Goal: Task Accomplishment & Management: Complete application form

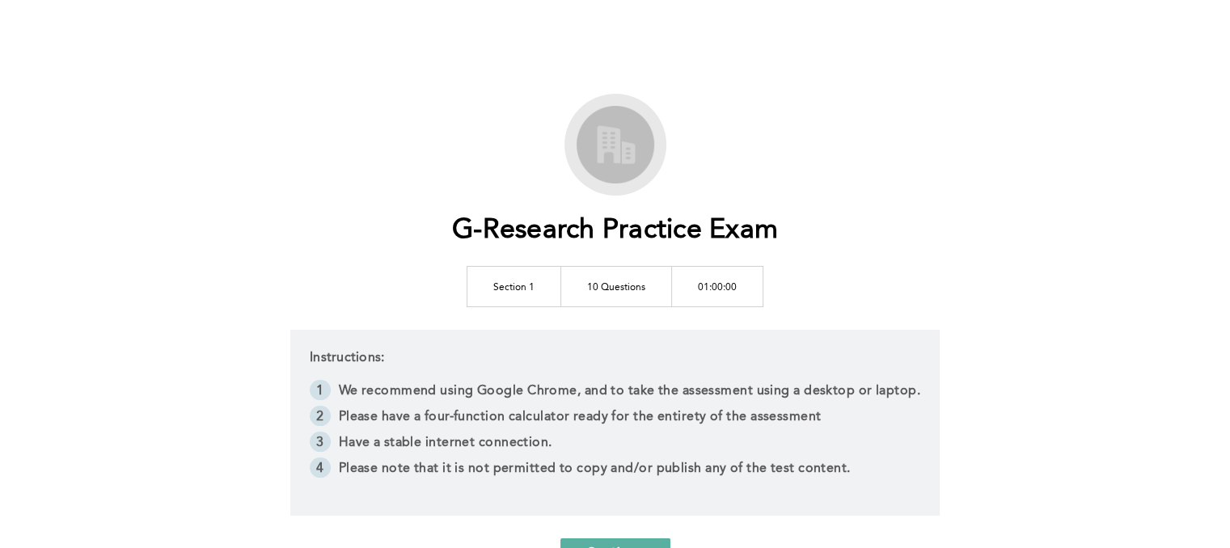
scroll to position [150, 0]
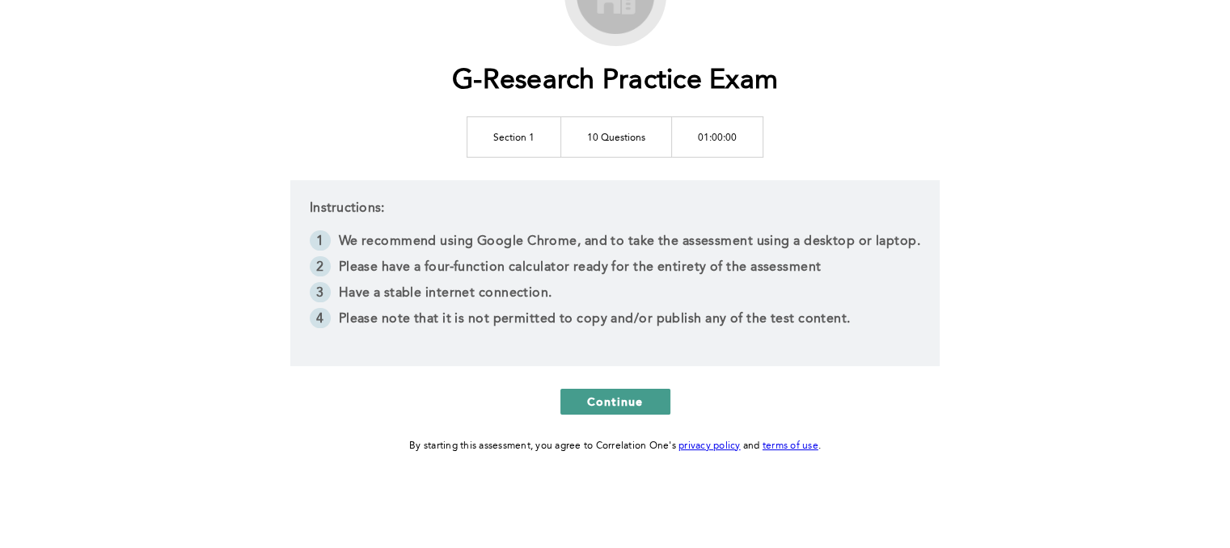
click at [619, 400] on span "Continue" at bounding box center [615, 401] width 57 height 15
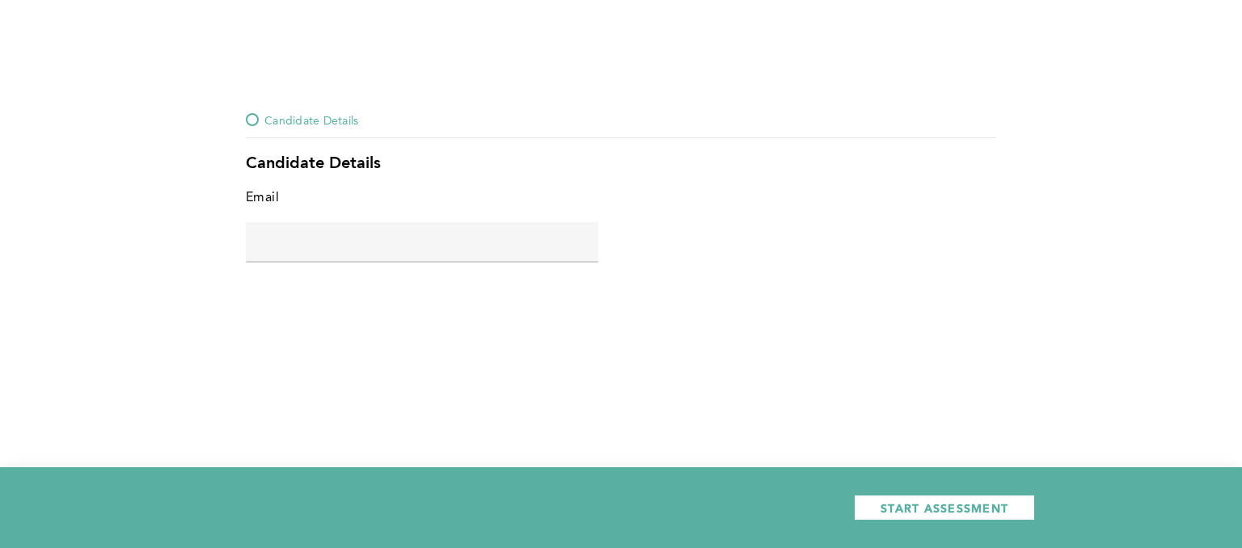
click at [353, 236] on input "text" at bounding box center [422, 241] width 353 height 39
type input "[EMAIL_ADDRESS][DOMAIN_NAME]"
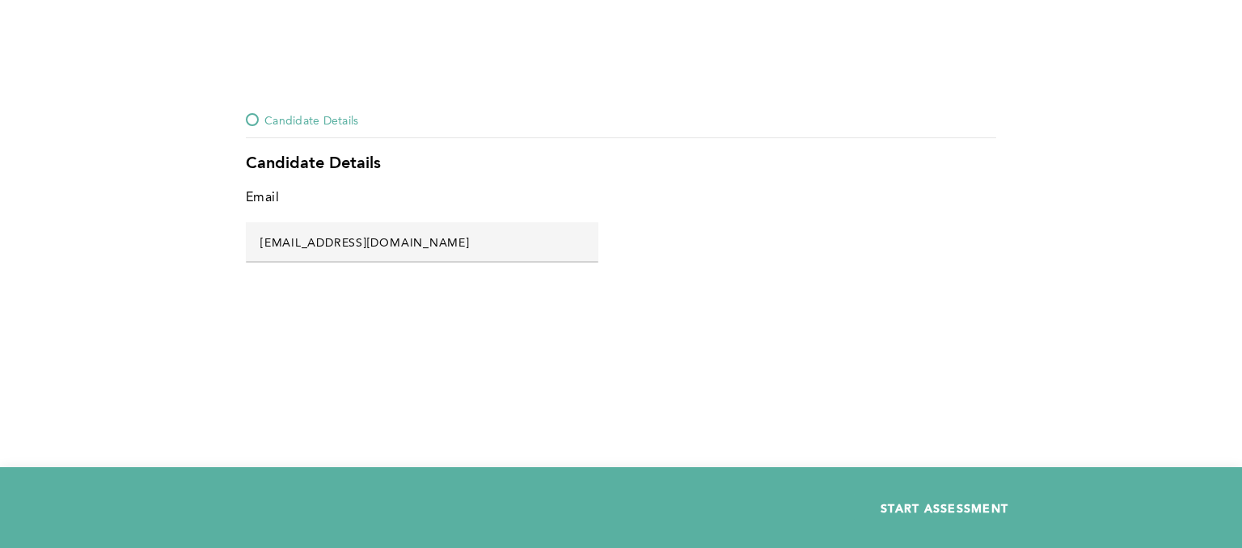
click at [912, 505] on span "START ASSESSMENT" at bounding box center [945, 508] width 128 height 15
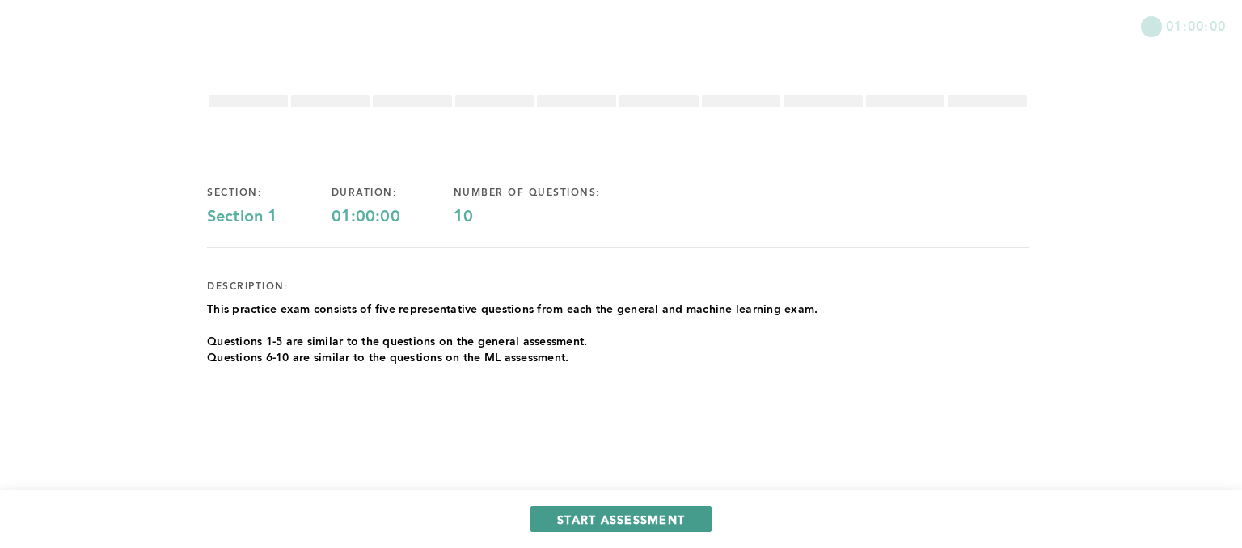
click at [623, 519] on span "START ASSESSMENT" at bounding box center [621, 519] width 128 height 15
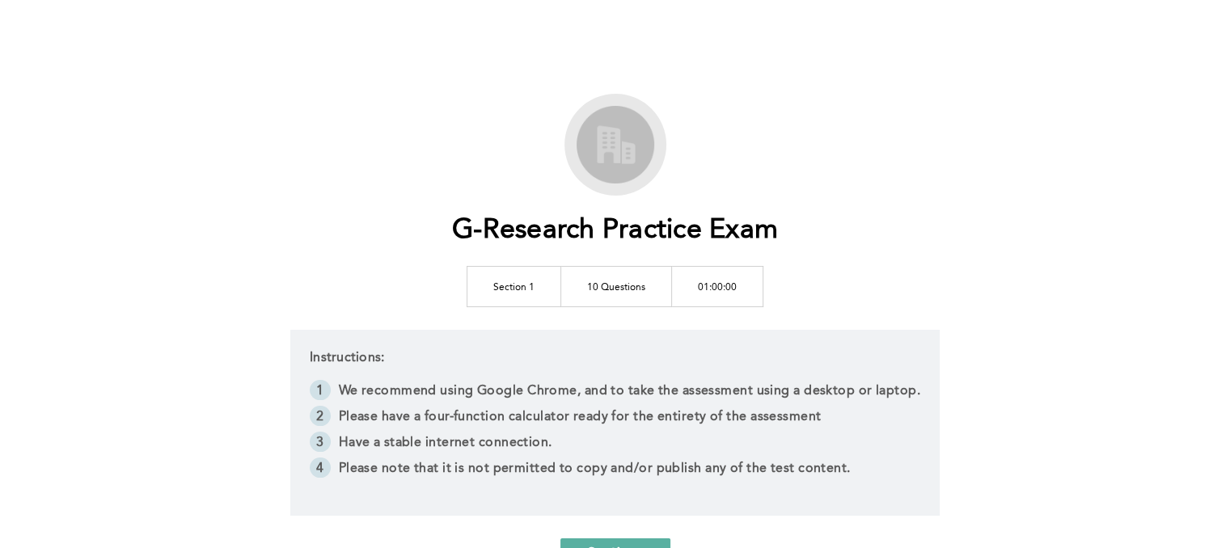
scroll to position [150, 0]
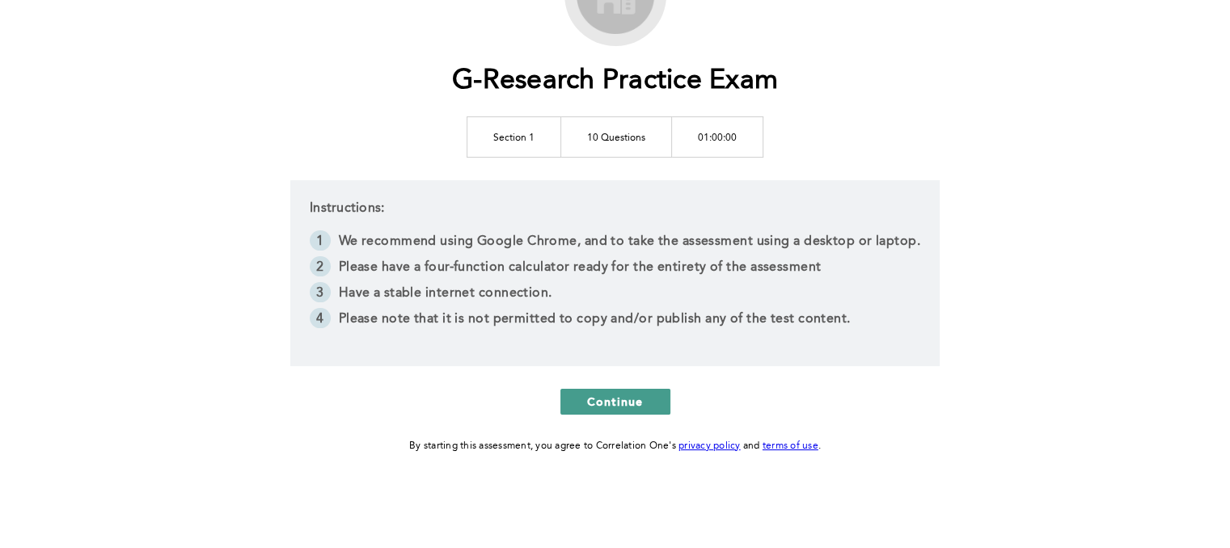
click at [613, 394] on span "Continue" at bounding box center [615, 401] width 57 height 15
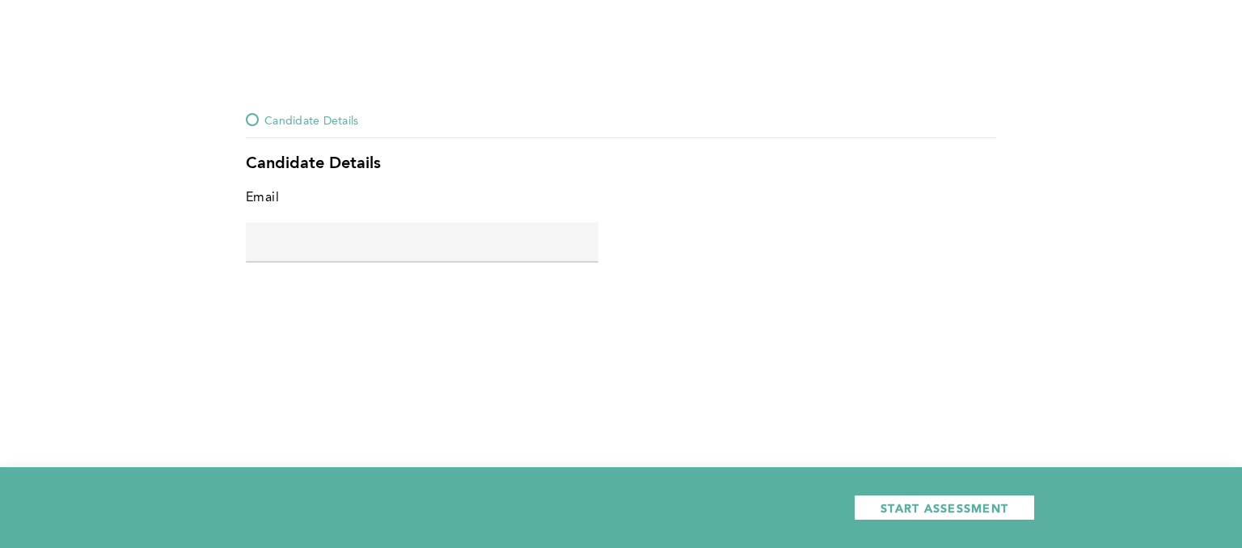
click at [306, 238] on input "text" at bounding box center [422, 241] width 353 height 39
type input "[EMAIL_ADDRESS][DOMAIN_NAME]"
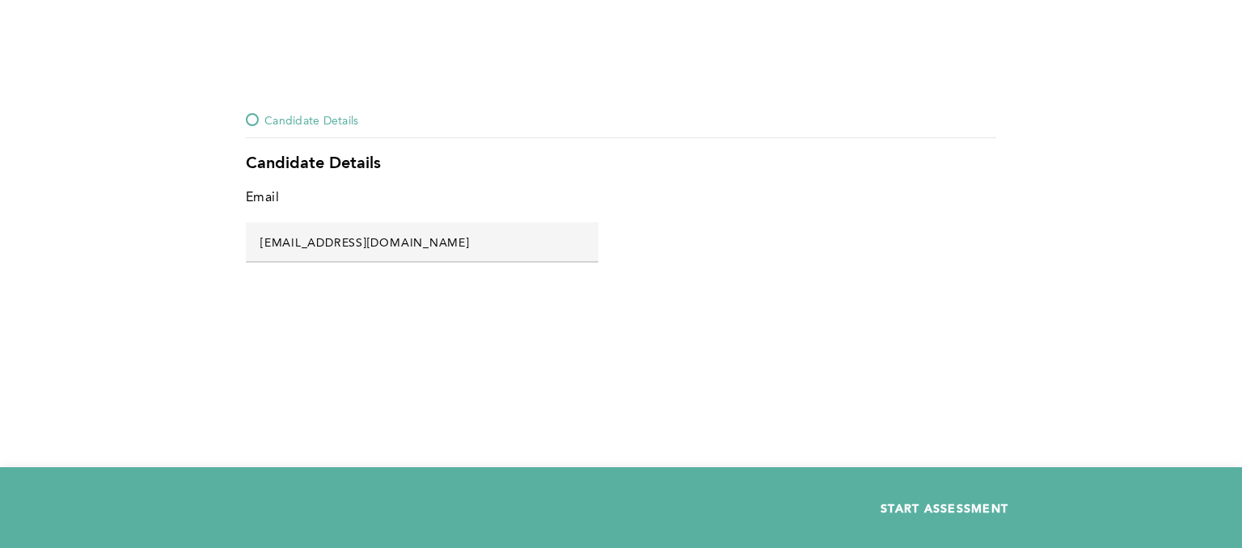
click at [933, 507] on span "START ASSESSMENT" at bounding box center [945, 508] width 128 height 15
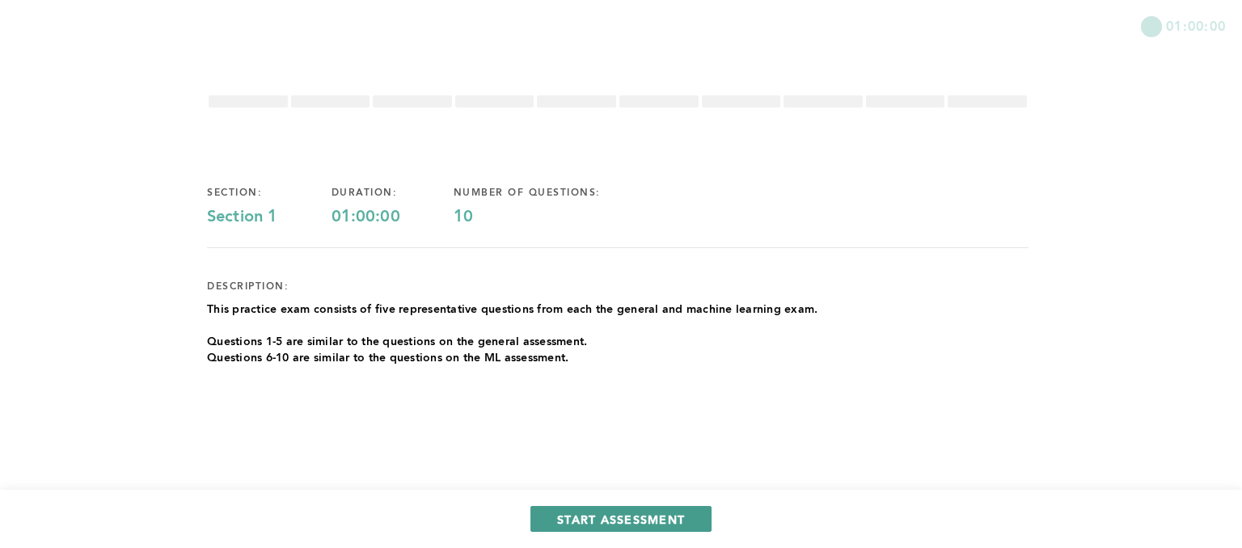
click at [589, 509] on button "START ASSESSMENT" at bounding box center [620, 519] width 181 height 26
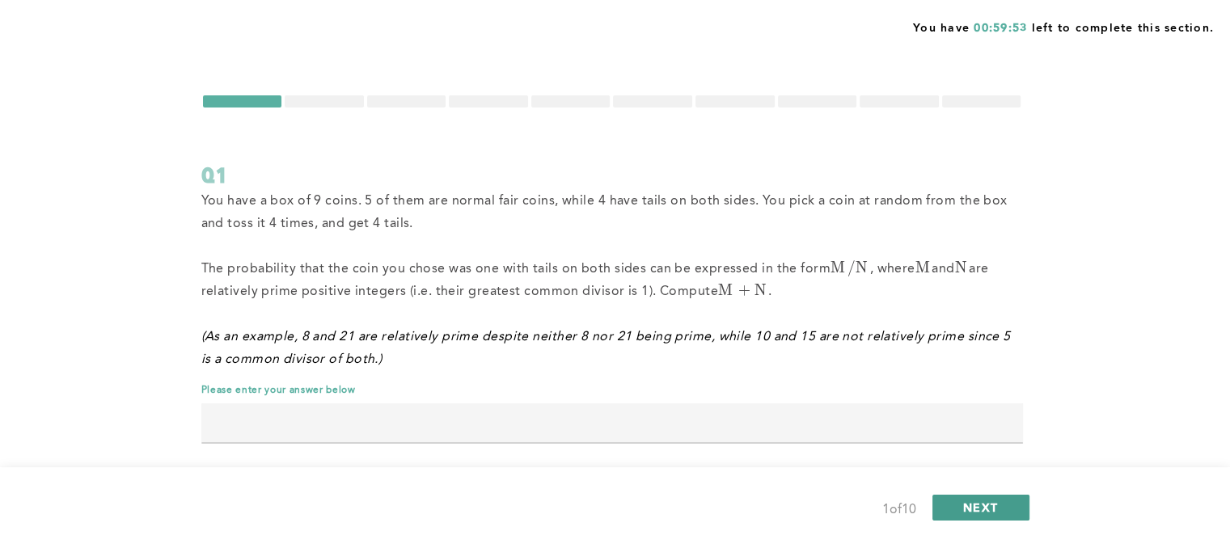
drag, startPoint x: 976, startPoint y: 495, endPoint x: 961, endPoint y: 513, distance: 23.5
click at [961, 513] on button "NEXT" at bounding box center [980, 508] width 97 height 26
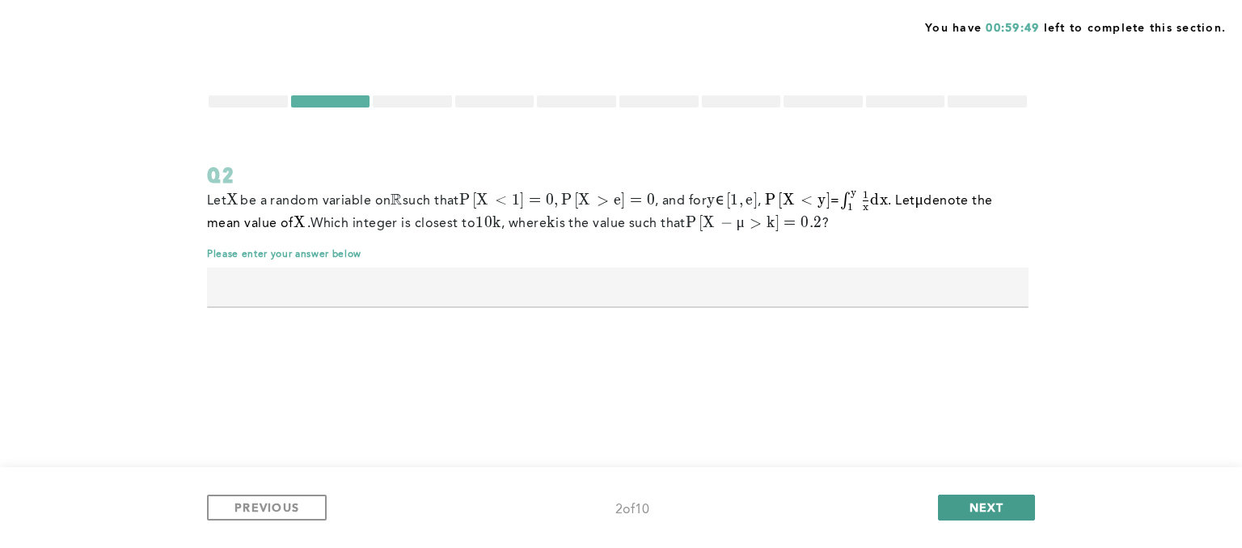
click at [951, 504] on button "NEXT" at bounding box center [986, 508] width 97 height 26
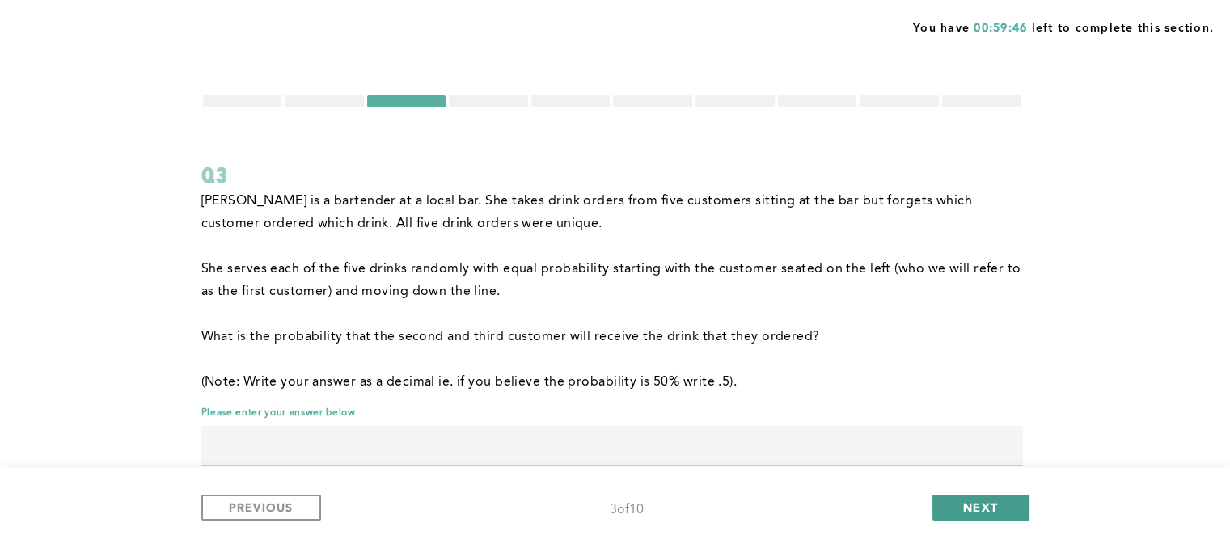
click at [947, 501] on button "NEXT" at bounding box center [980, 508] width 97 height 26
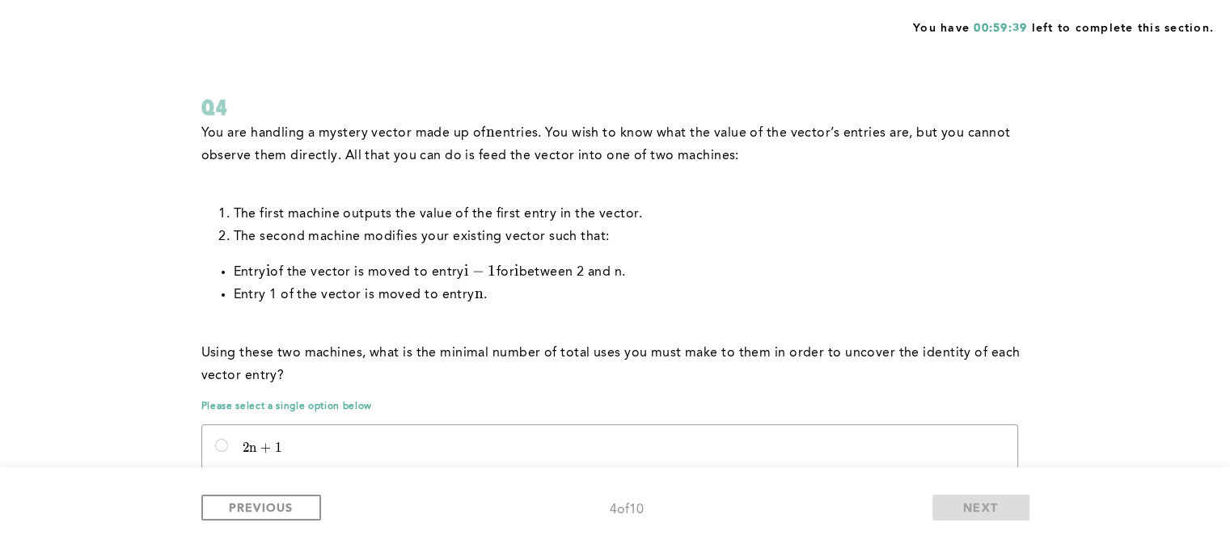
scroll to position [53, 0]
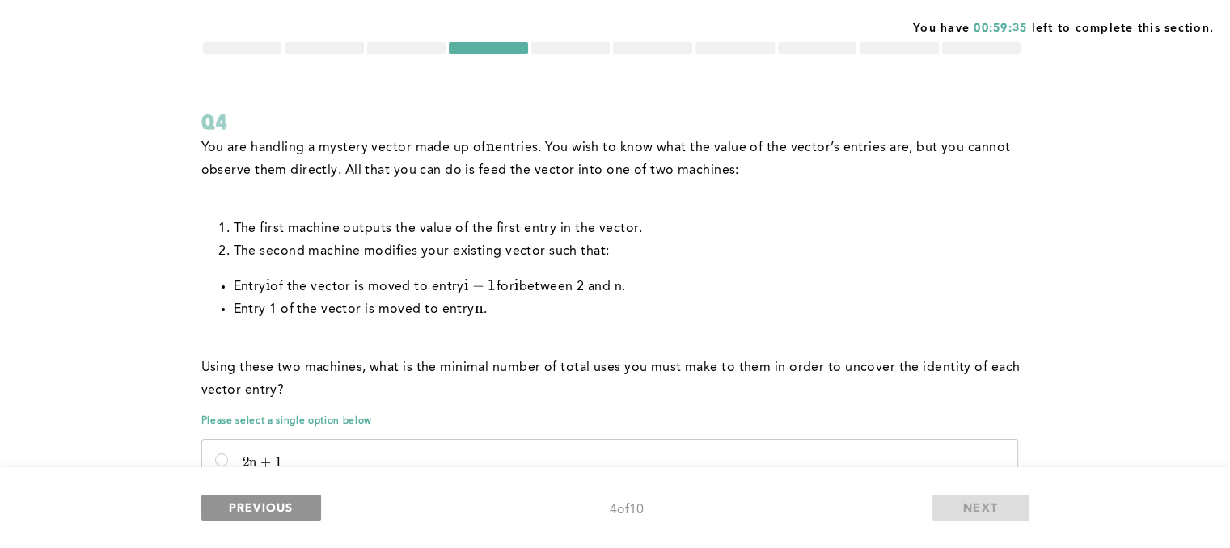
click at [251, 509] on span "PREVIOUS" at bounding box center [261, 507] width 65 height 15
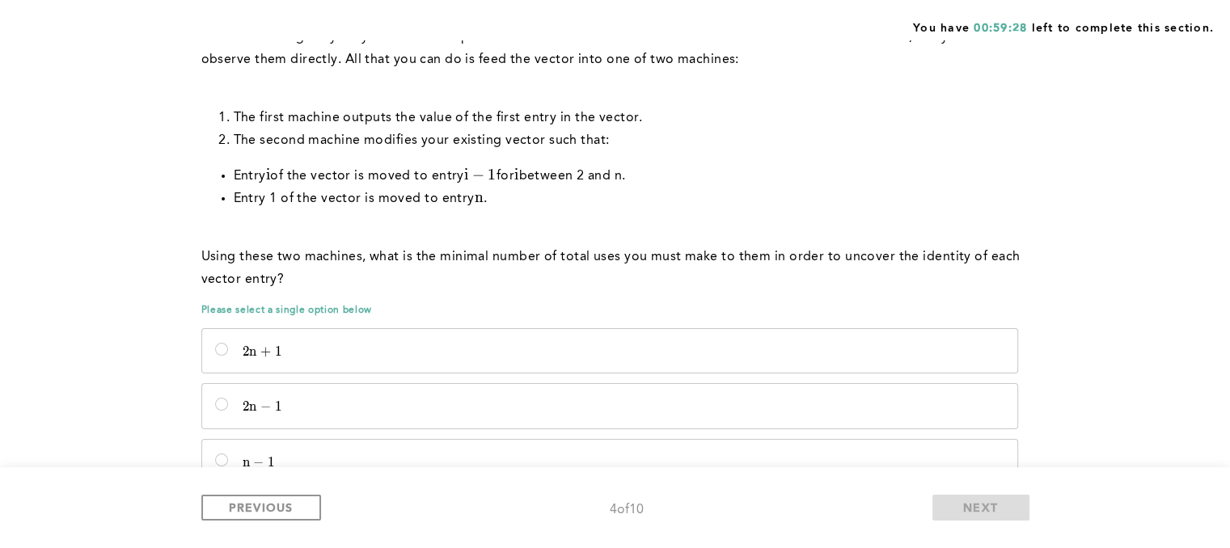
scroll to position [281, 0]
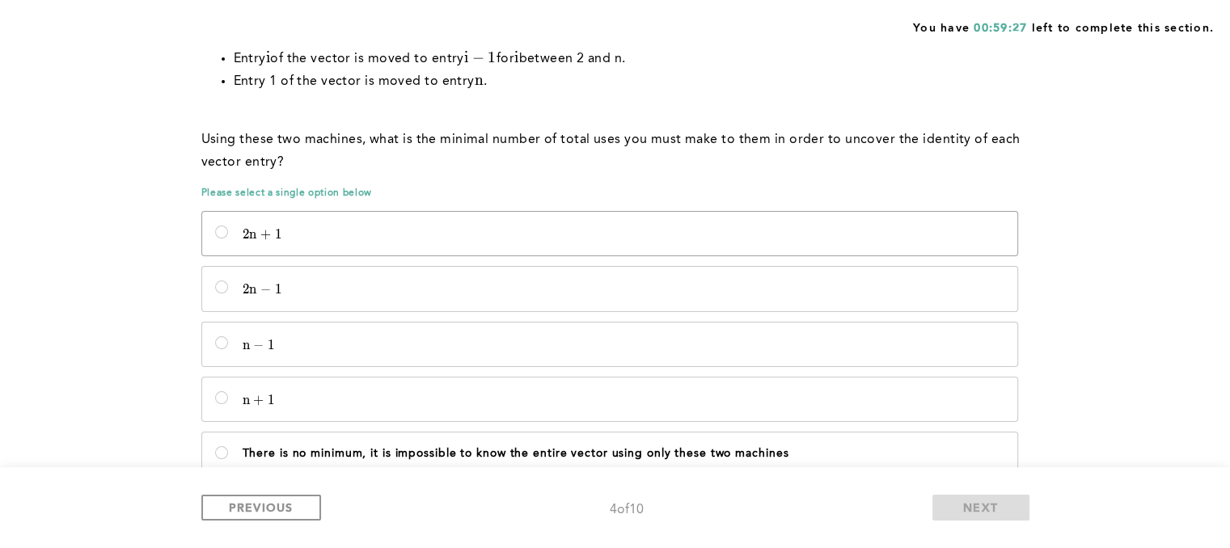
click at [247, 226] on span "2" at bounding box center [246, 234] width 7 height 16
click at [228, 226] on input "2 n + 1 2n + 1 2 n + 1" at bounding box center [221, 232] width 13 height 13
radio input "true"
click at [956, 497] on button "NEXT" at bounding box center [980, 508] width 97 height 26
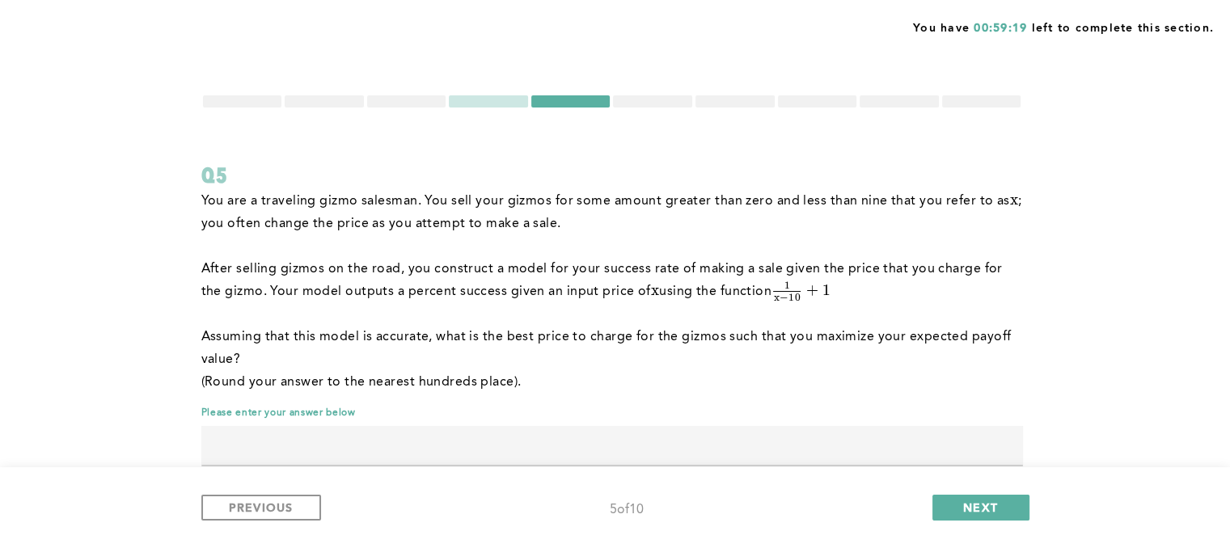
scroll to position [40, 0]
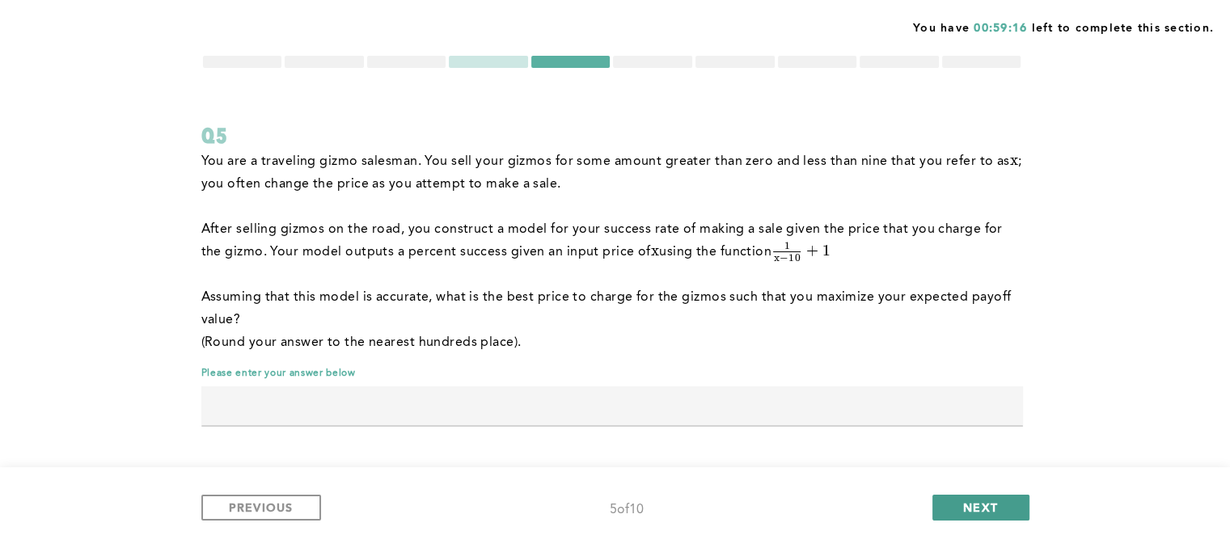
click at [991, 509] on span "NEXT" at bounding box center [980, 507] width 35 height 15
